Goal: Information Seeking & Learning: Learn about a topic

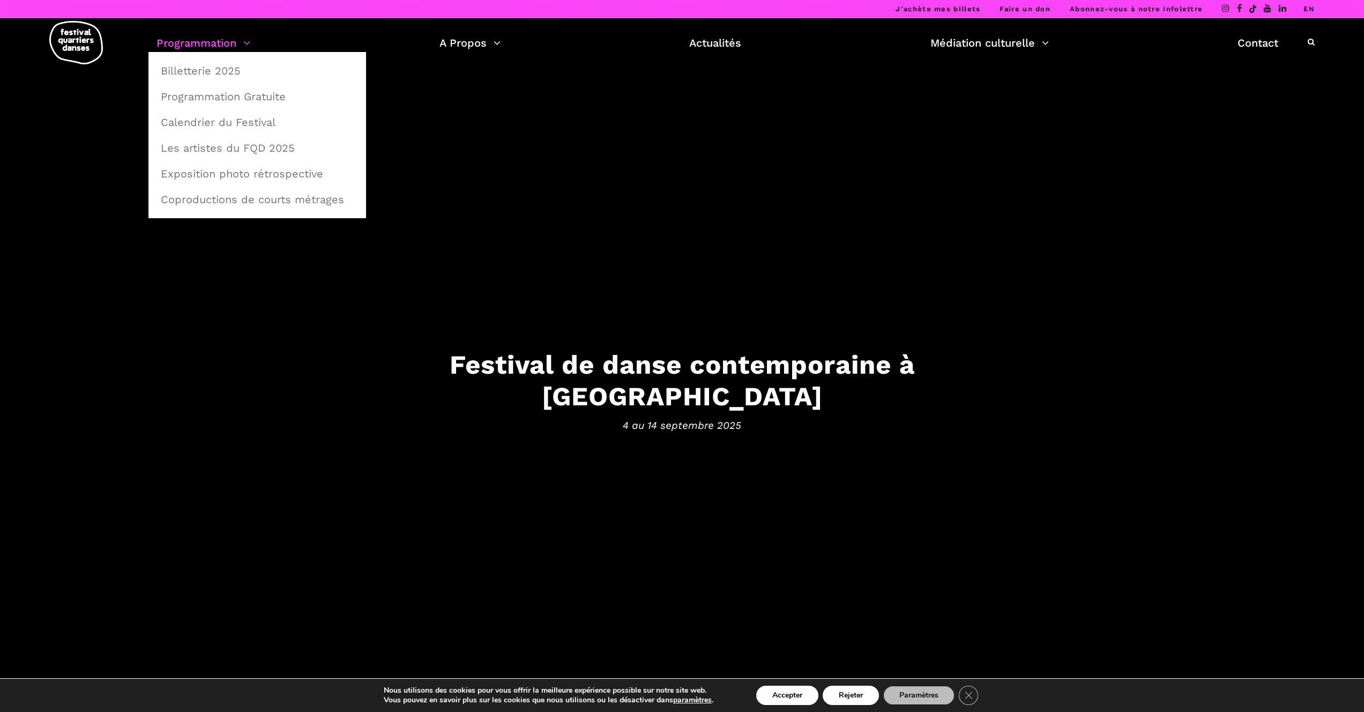
click at [221, 48] on link "Programmation" at bounding box center [203, 43] width 94 height 18
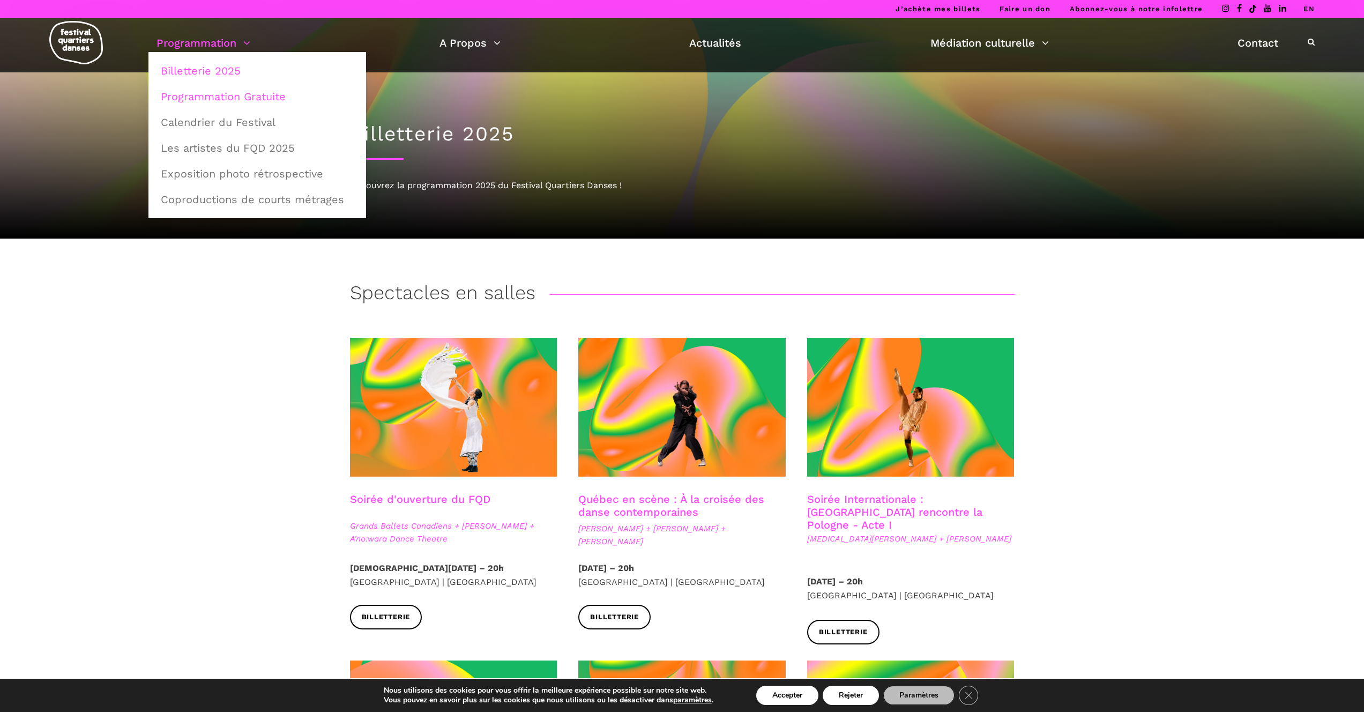
click at [243, 98] on link "Programmation Gratuite" at bounding box center [257, 96] width 206 height 25
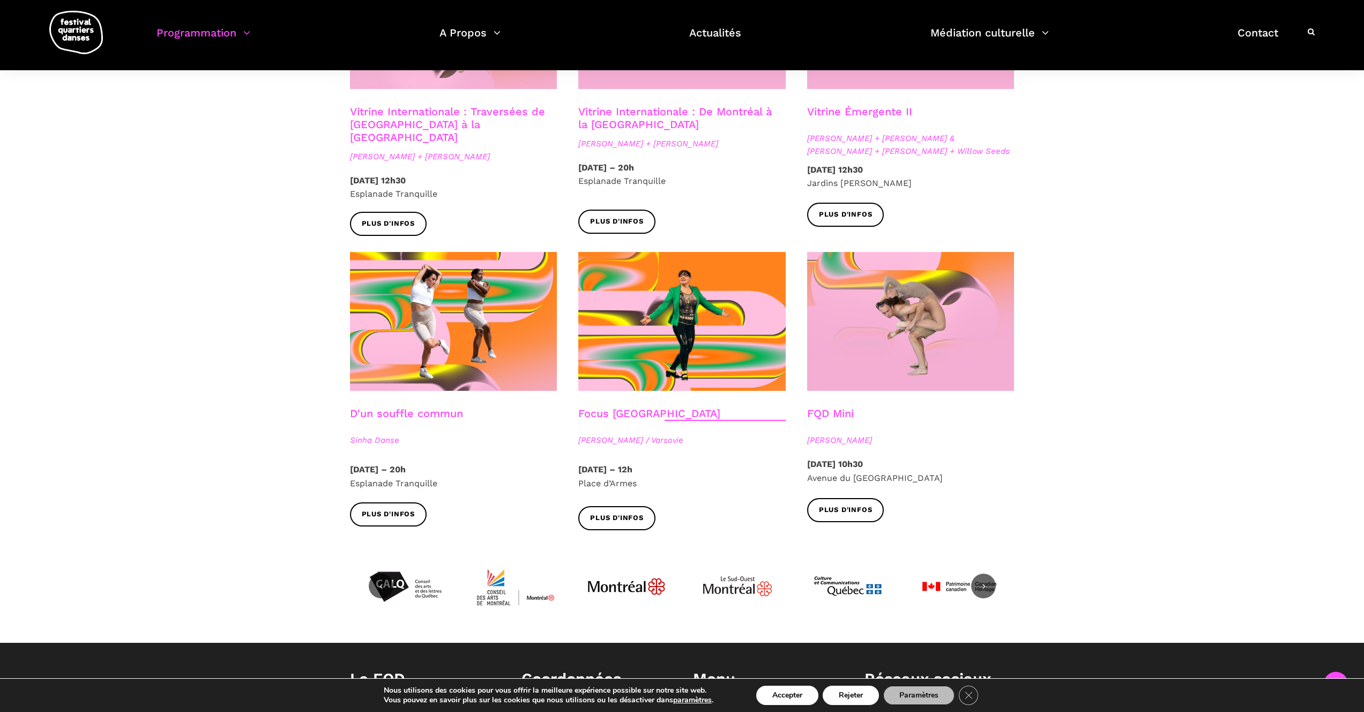
scroll to position [1021, 0]
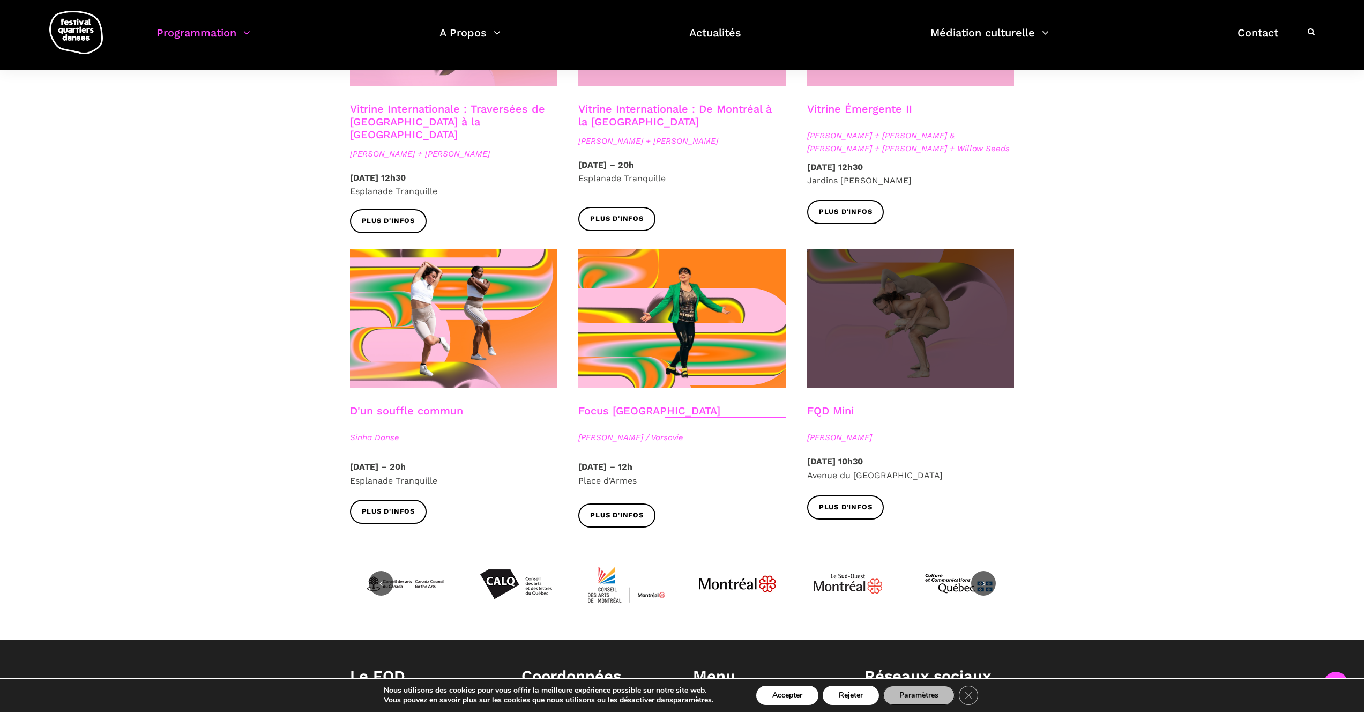
click at [874, 291] on span at bounding box center [910, 318] width 207 height 139
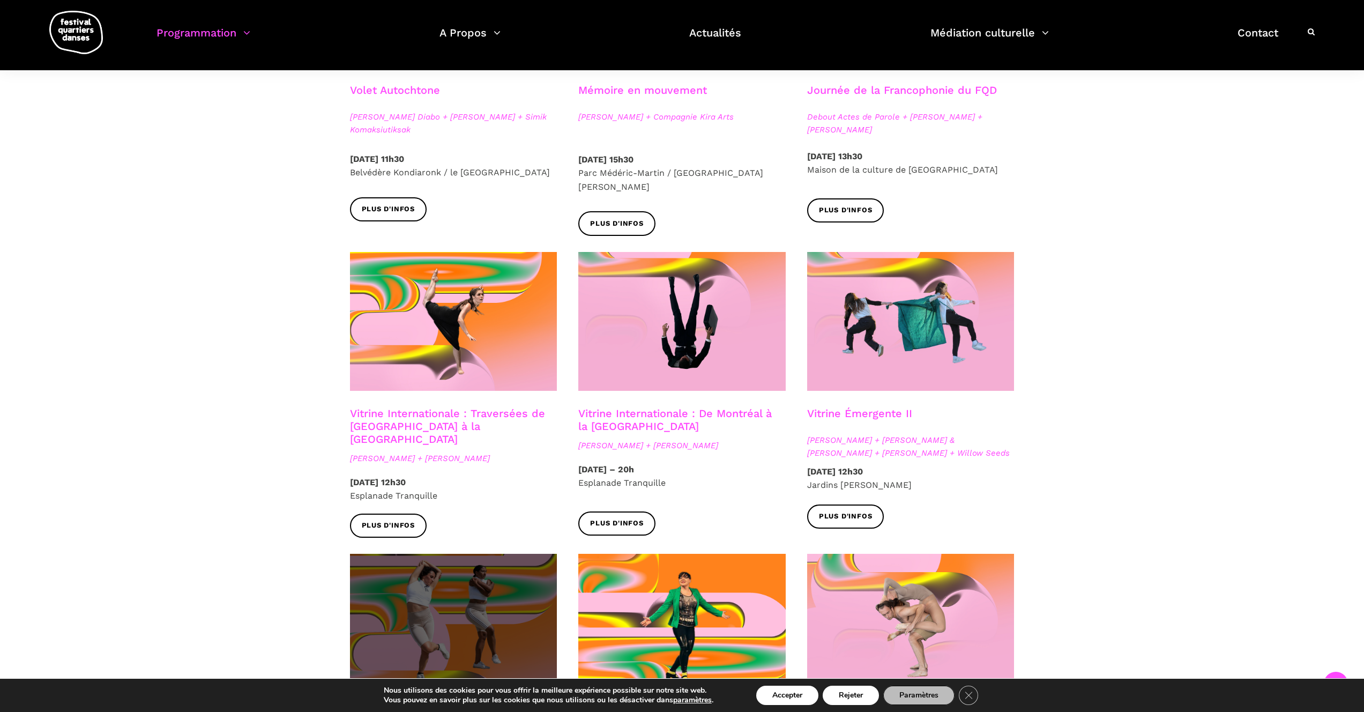
scroll to position [703, 0]
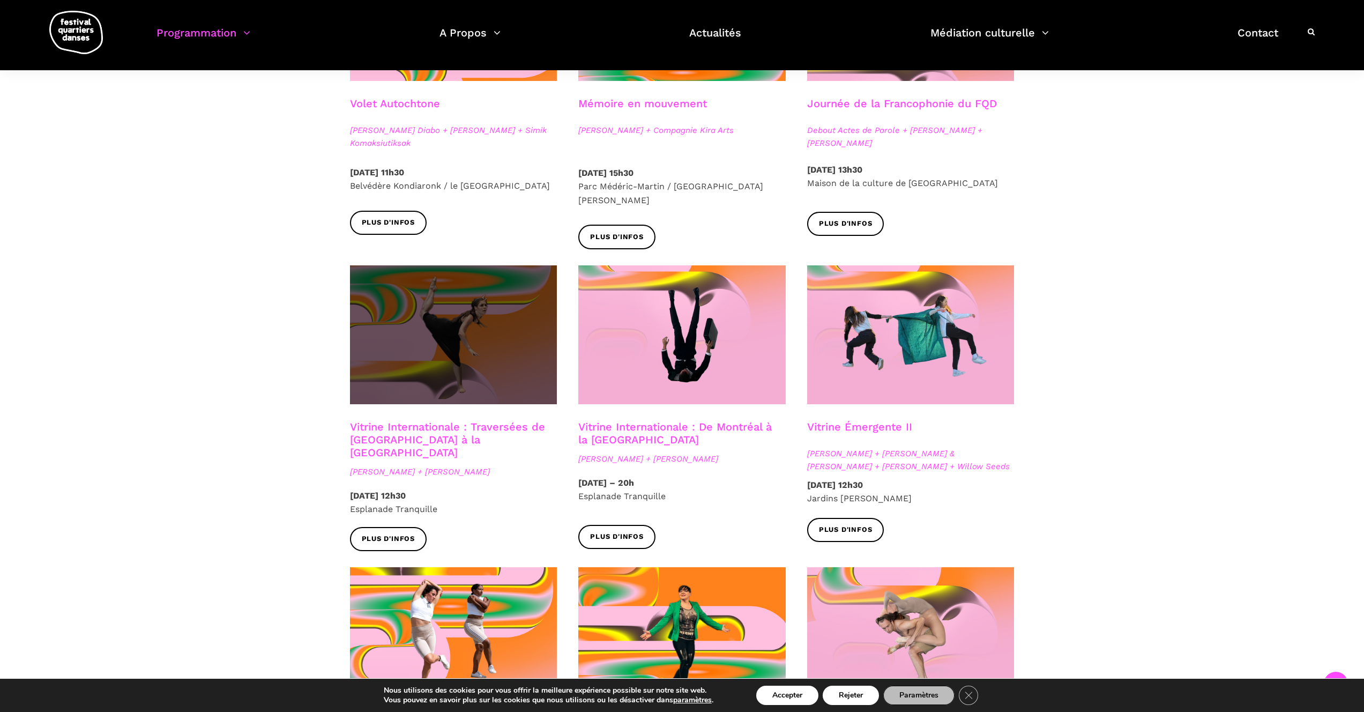
click at [426, 361] on span at bounding box center [453, 334] width 207 height 139
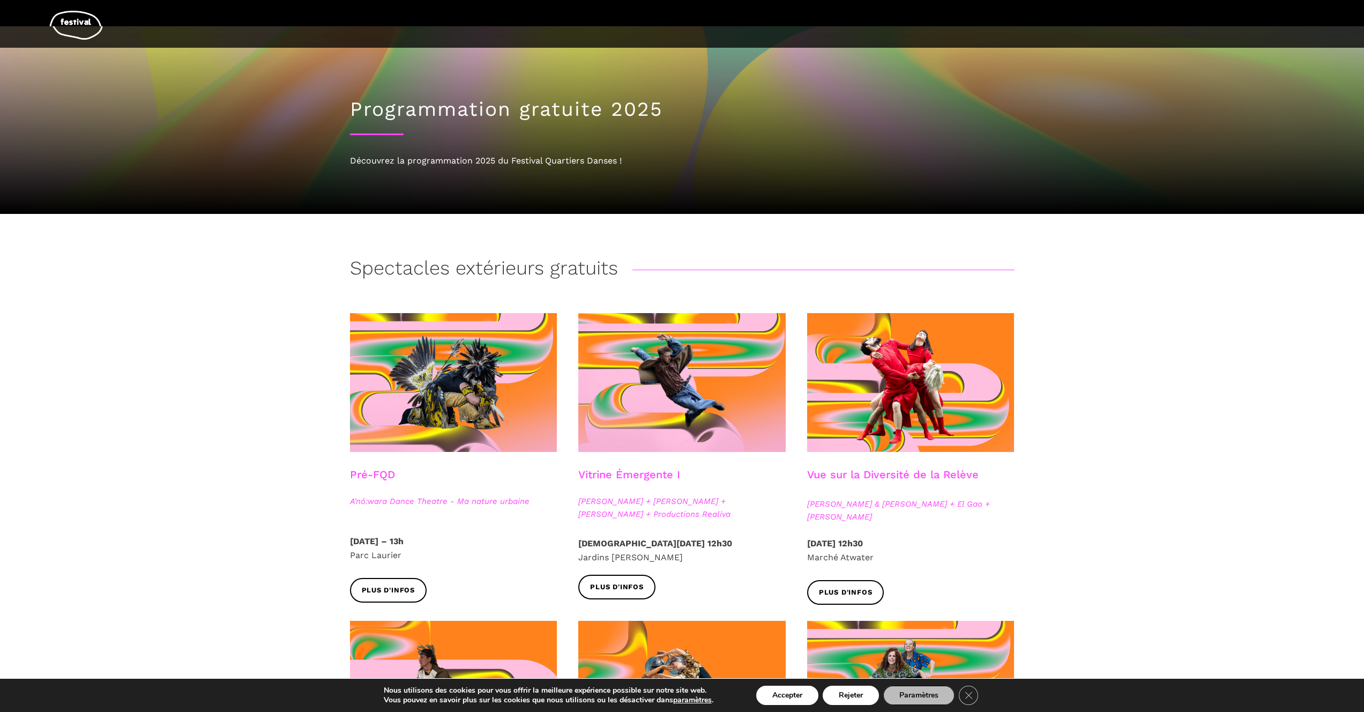
scroll to position [0, 0]
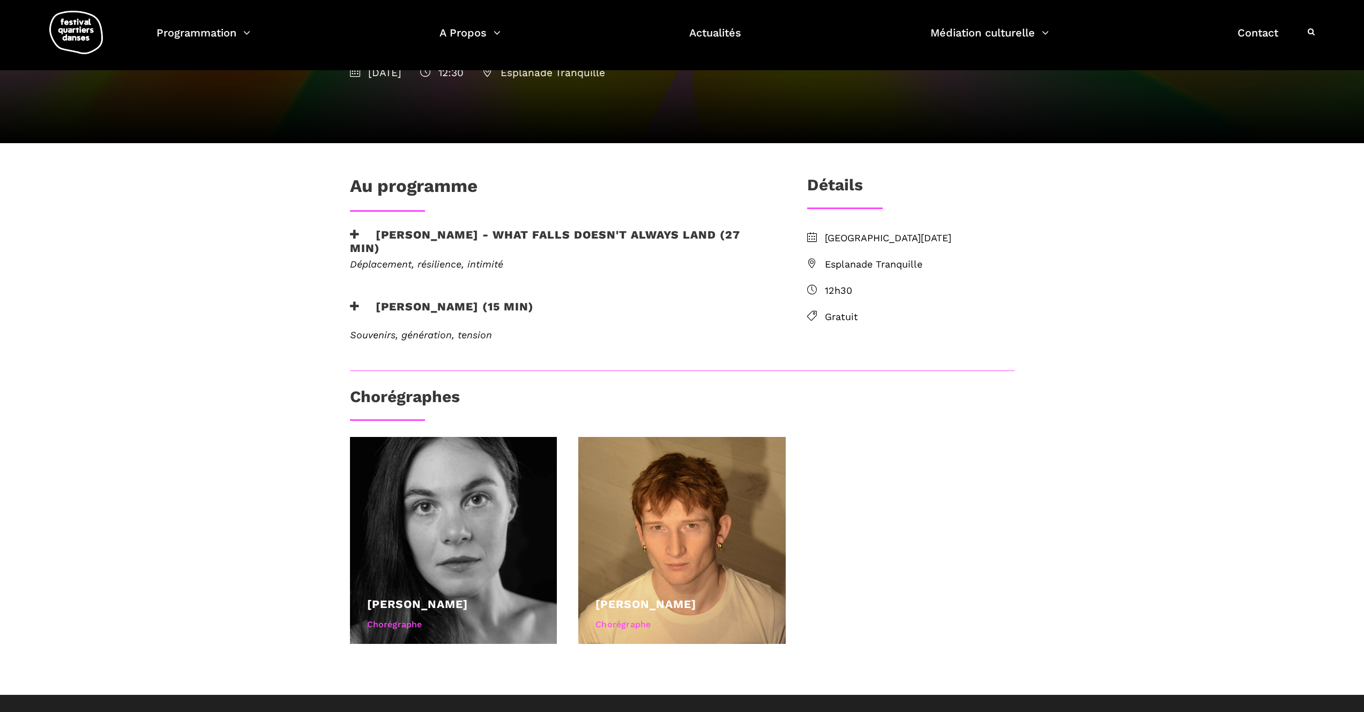
scroll to position [183, 0]
